Goal: Task Accomplishment & Management: Manage account settings

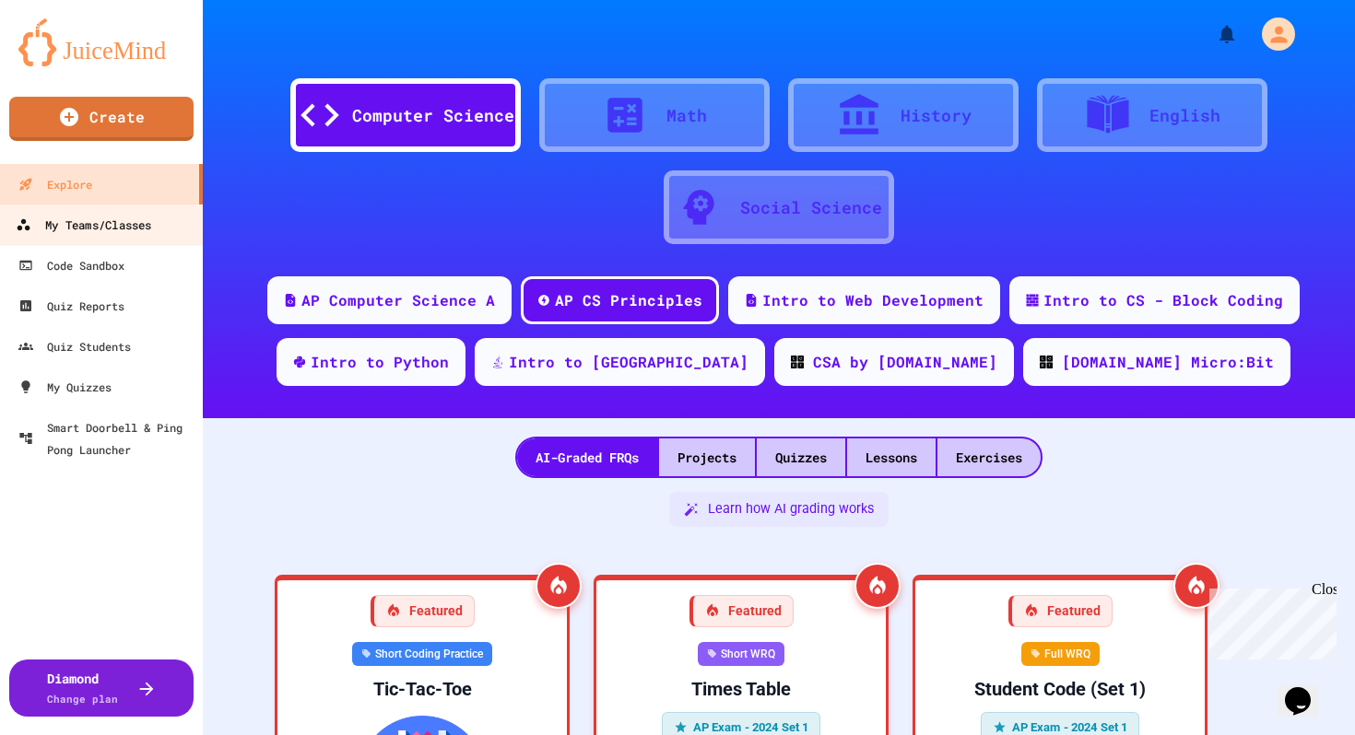
click at [108, 237] on link "My Teams/Classes" at bounding box center [101, 224] width 209 height 41
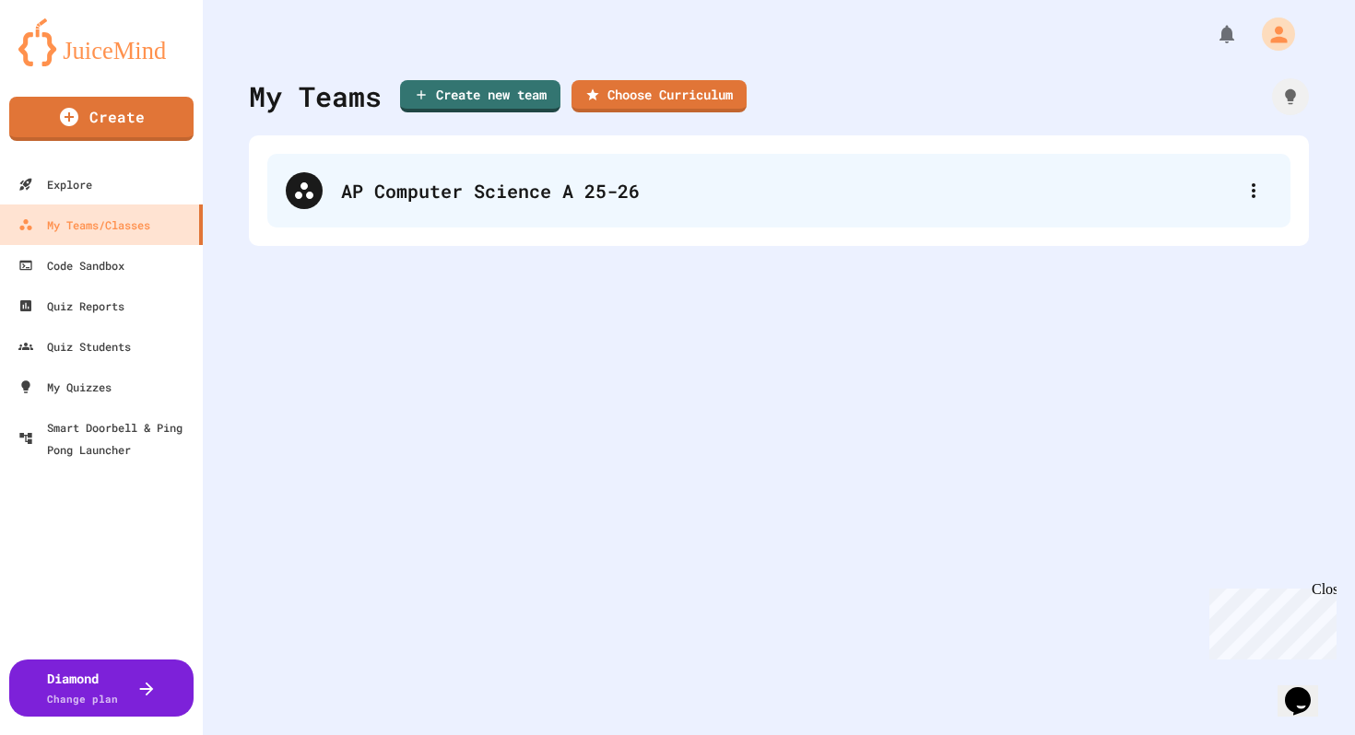
click at [599, 204] on div "AP Computer Science A 25-26" at bounding box center [788, 191] width 894 height 28
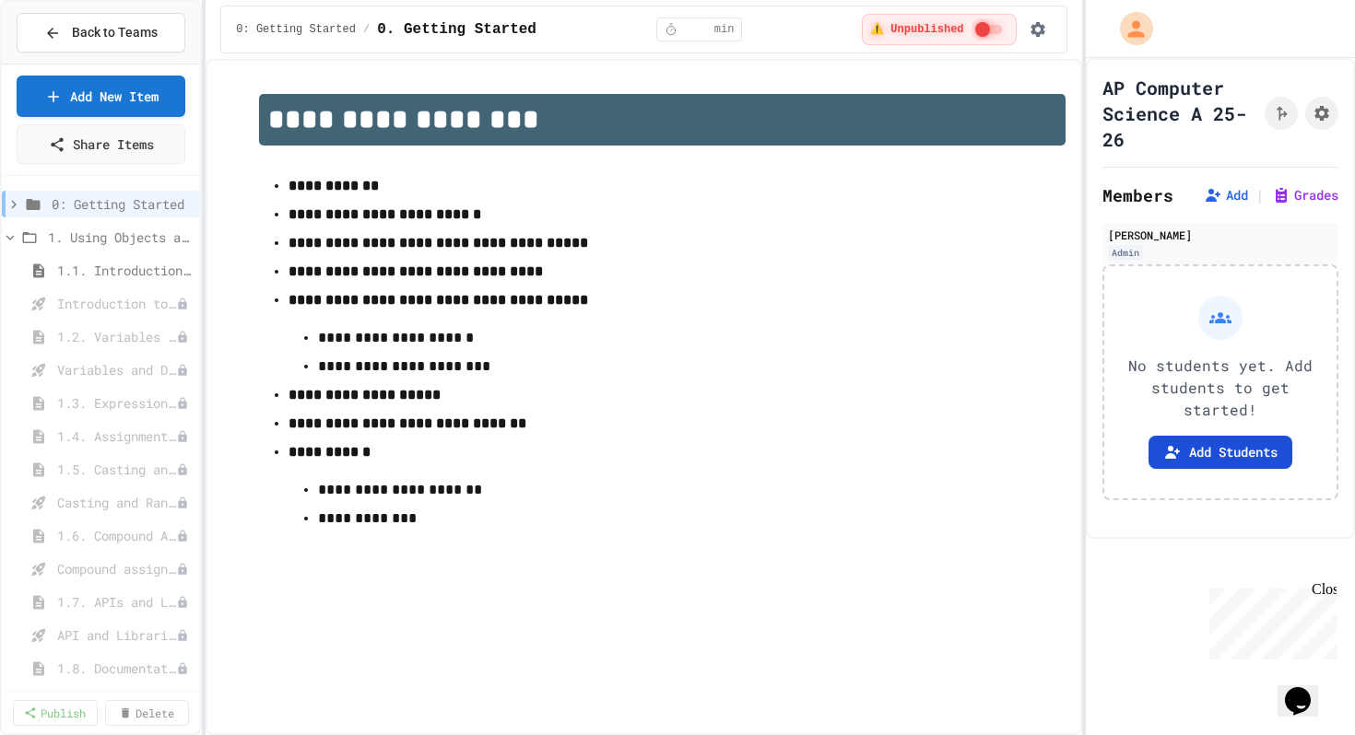
click at [1211, 456] on button "Add Students" at bounding box center [1220, 452] width 144 height 33
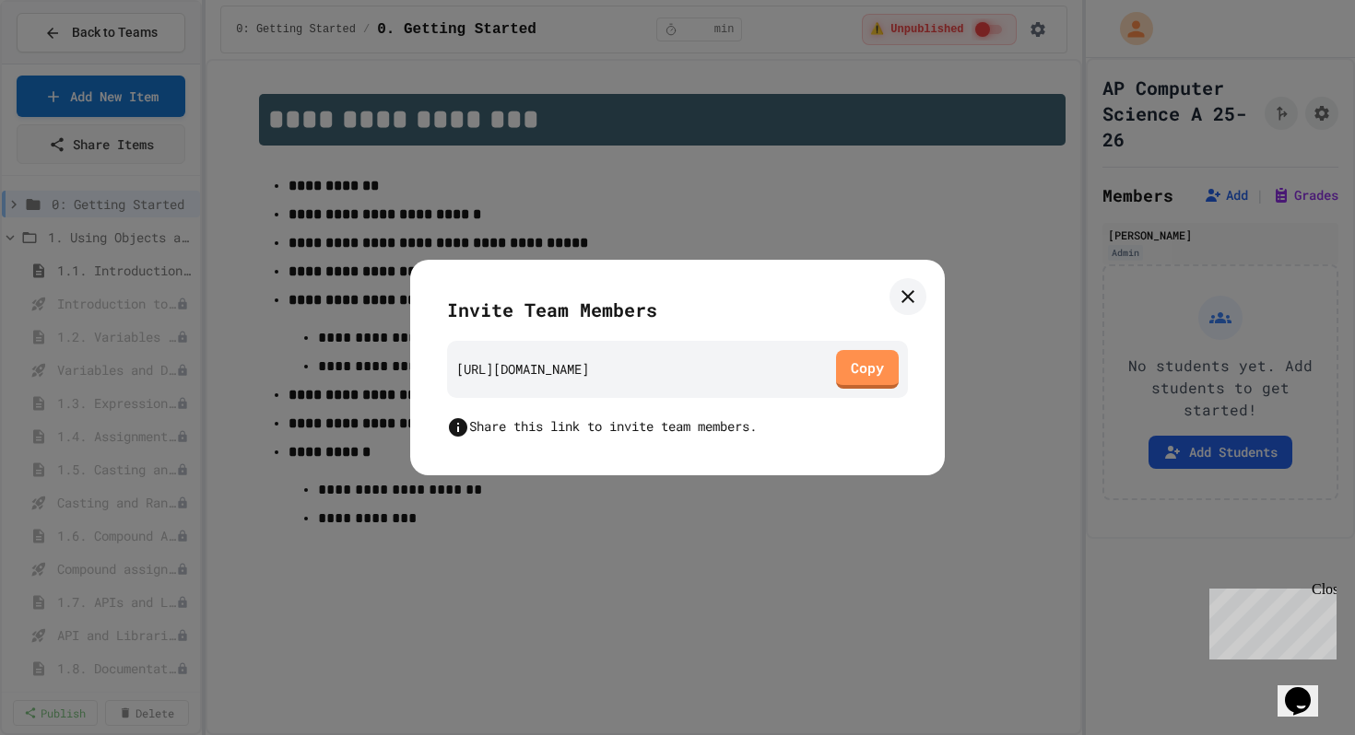
click at [903, 298] on icon at bounding box center [908, 297] width 22 height 22
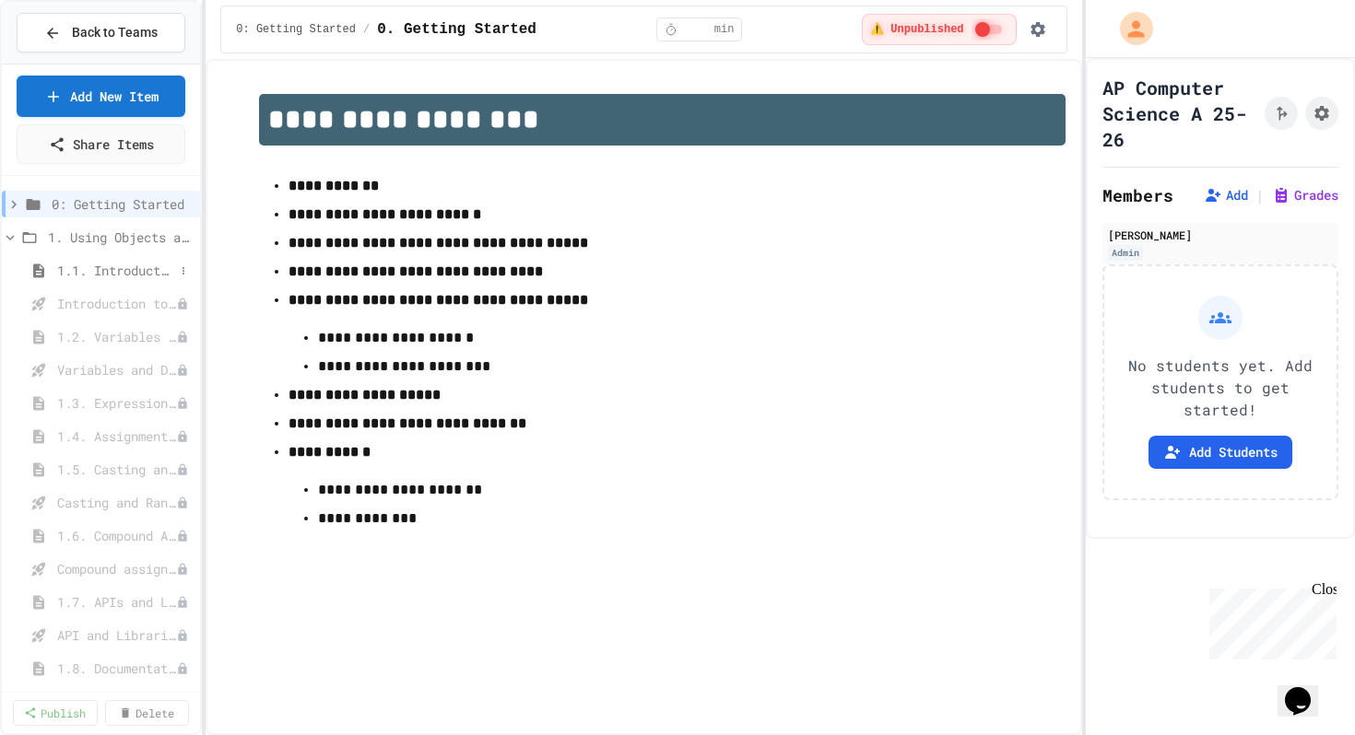
click at [128, 274] on span "1.1. Introduction to Algorithms, Programming, and Compilers" at bounding box center [115, 270] width 117 height 19
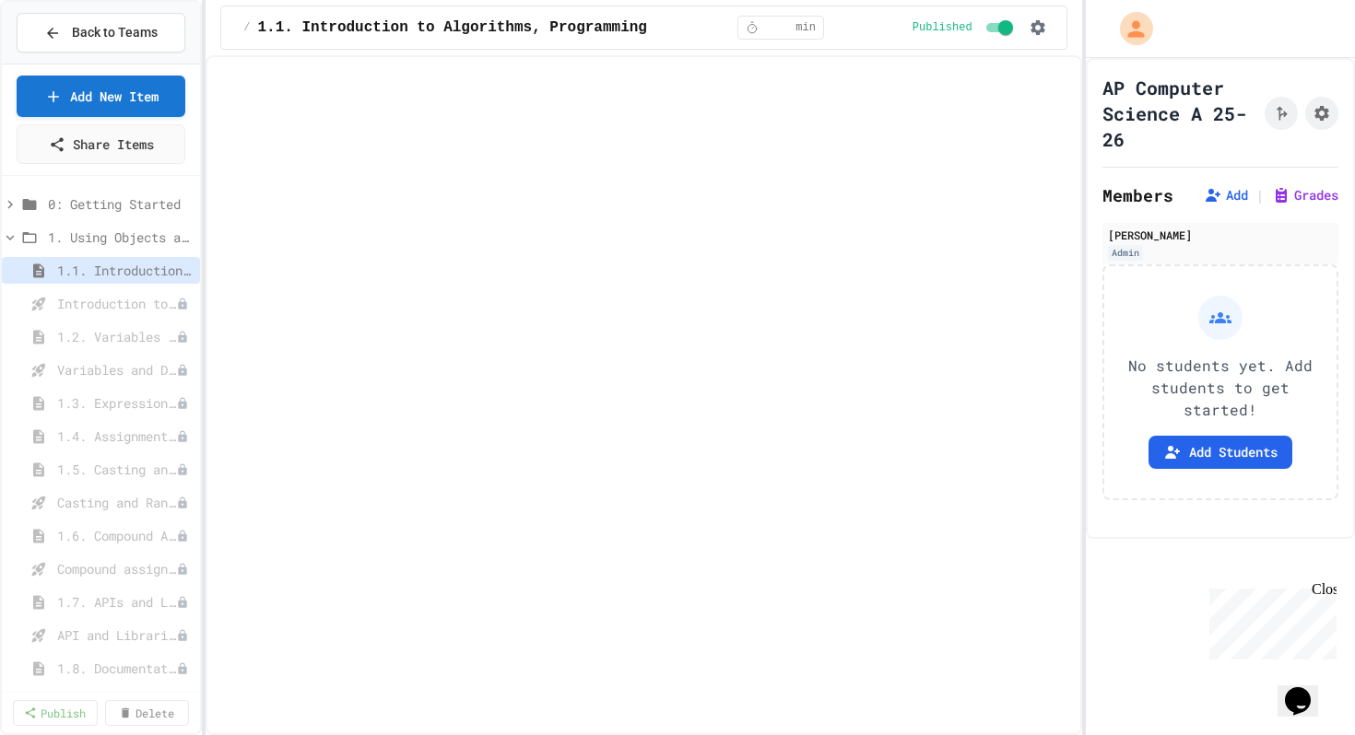
select select "***"
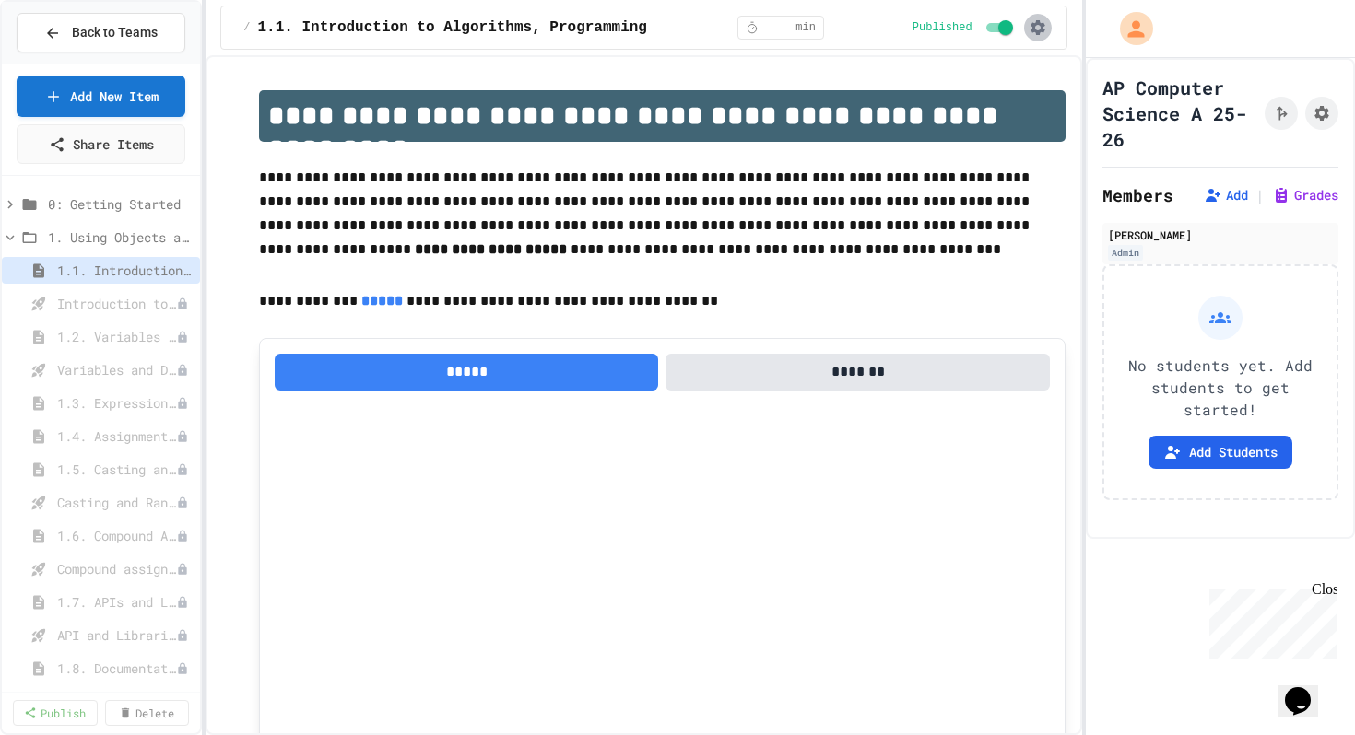
click at [1040, 22] on icon "button" at bounding box center [1037, 27] width 18 height 18
click at [821, 73] on div at bounding box center [677, 367] width 1355 height 735
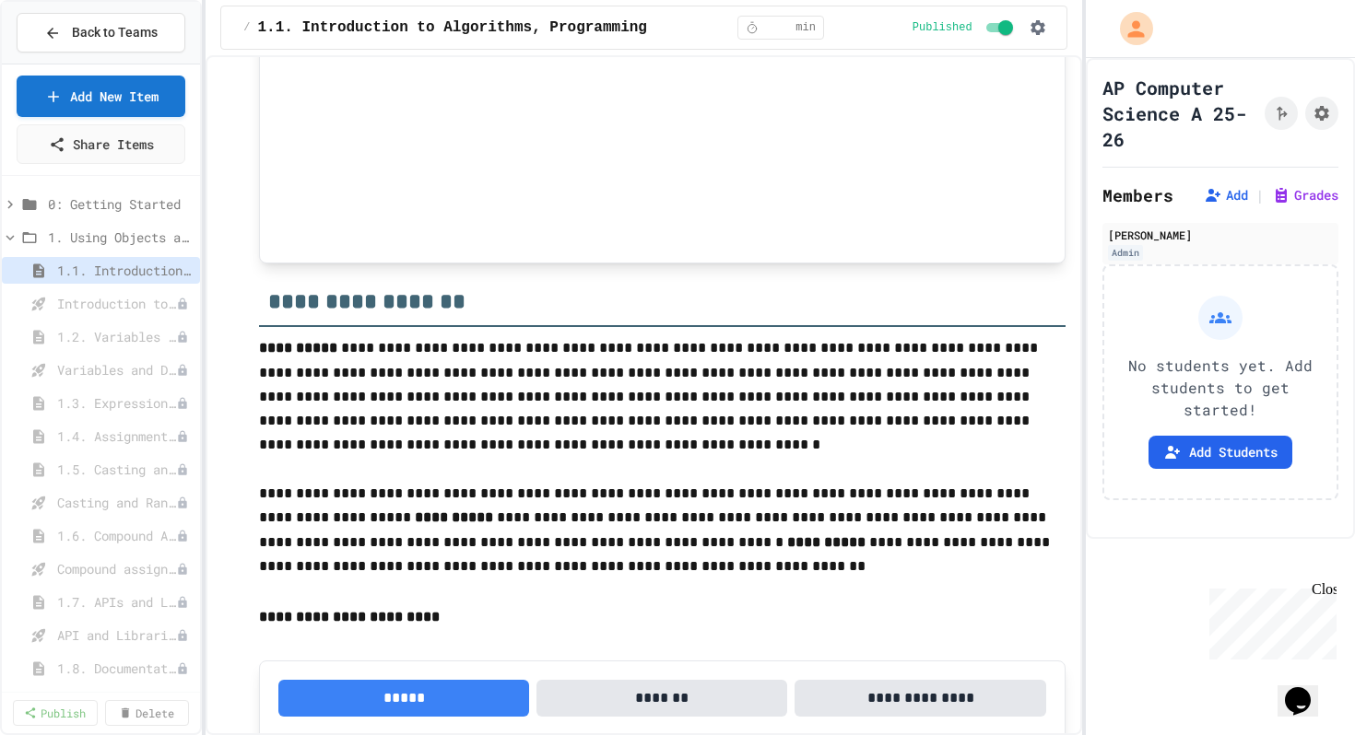
scroll to position [640, 0]
